Goal: Browse casually: Explore the website without a specific task or goal

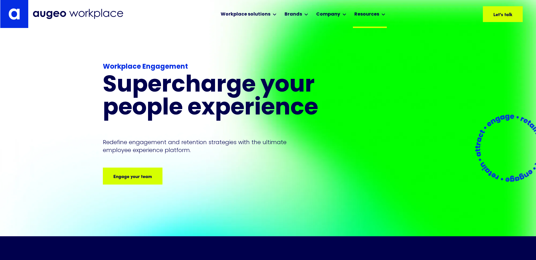
click at [381, 15] on icon at bounding box center [383, 14] width 4 height 2
click at [264, 183] on div "Engage your team Engage your team Engage your team Engage your team Engage your…" at bounding box center [225, 175] width 244 height 17
